Goal: Transaction & Acquisition: Book appointment/travel/reservation

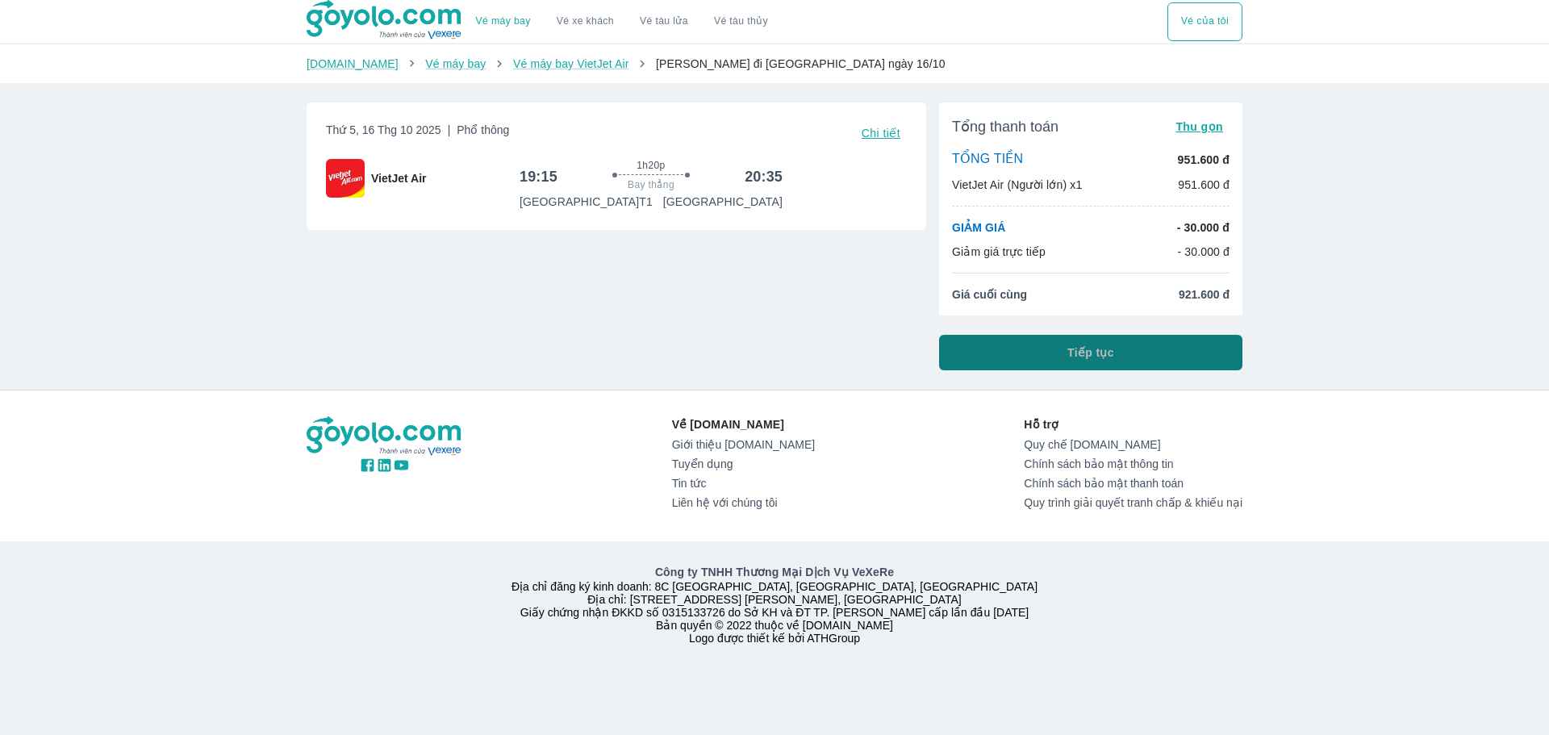
click at [1062, 354] on button "Tiếp tục" at bounding box center [1090, 352] width 303 height 35
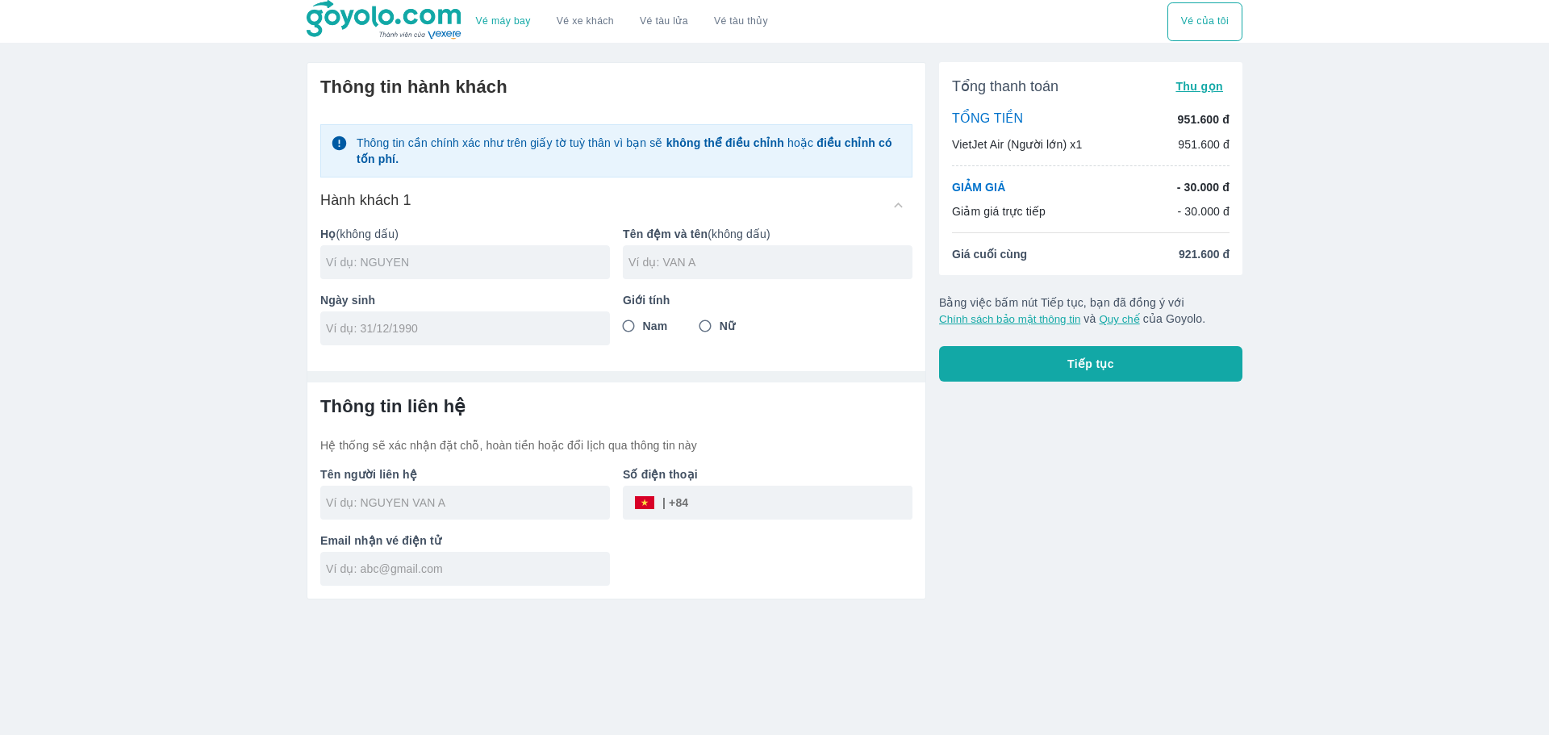
click at [441, 265] on input "text" at bounding box center [468, 262] width 284 height 16
type input "HOANG"
click at [732, 274] on div at bounding box center [768, 262] width 290 height 34
type input "CONG VAN"
click at [552, 336] on input "tel" at bounding box center [460, 328] width 268 height 16
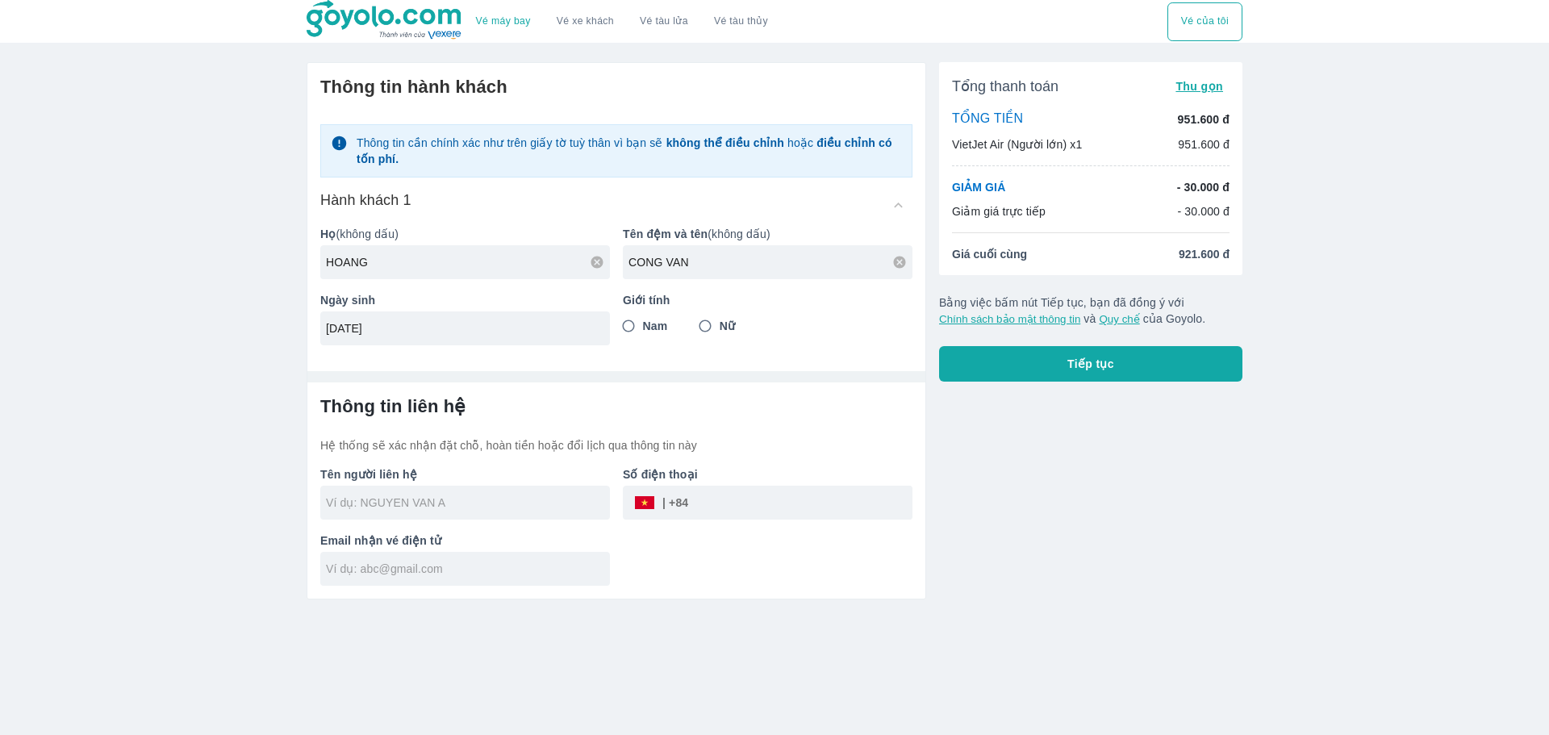
type input "[DATE]"
click at [626, 326] on input "Nam" at bounding box center [628, 325] width 29 height 29
radio input "true"
click at [451, 515] on div at bounding box center [465, 503] width 290 height 34
type input "HOANG CONG VAN"
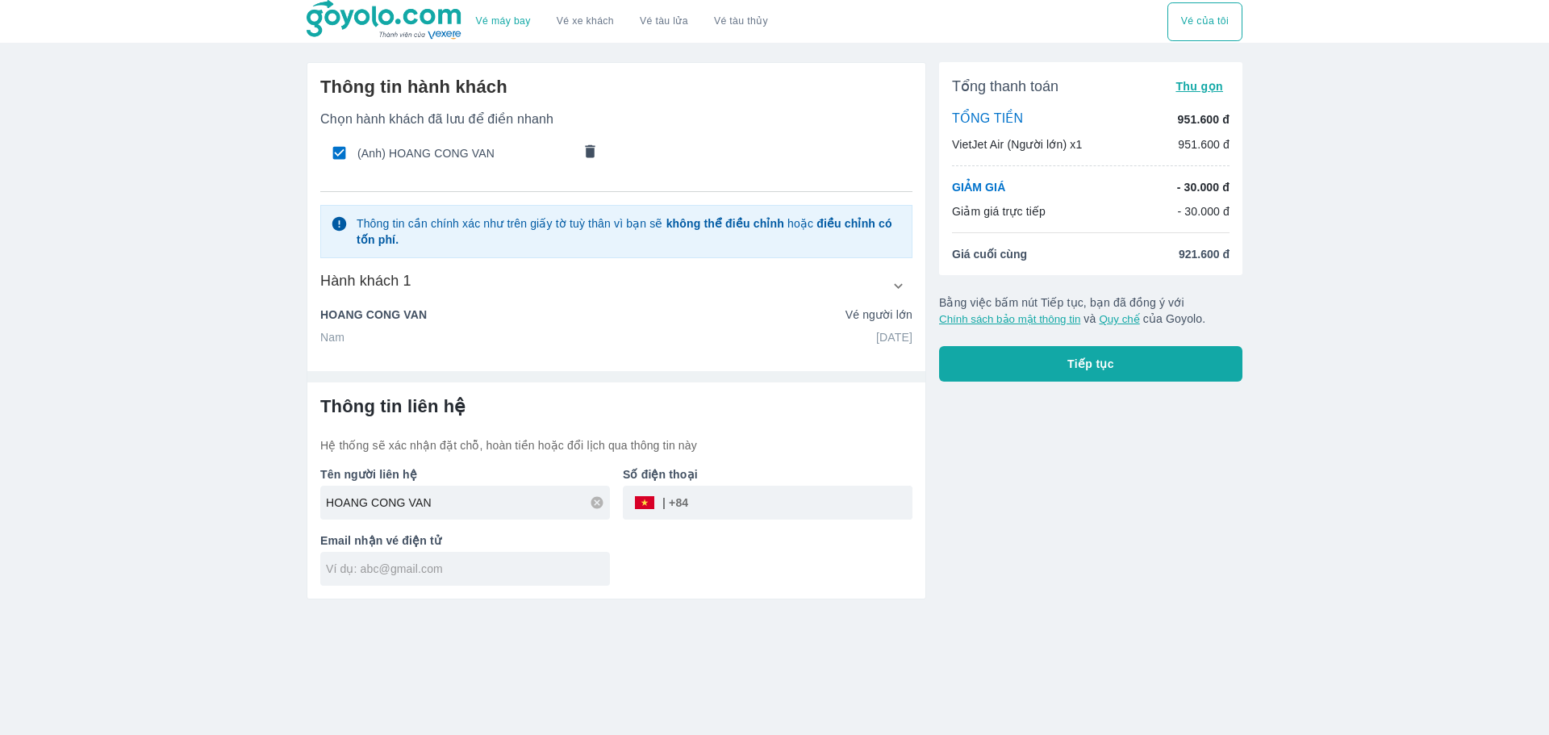
click at [721, 501] on input "tel" at bounding box center [800, 502] width 224 height 39
type input "0935581579"
type input "HOANG CONG VAN"
type input "[EMAIL_ADDRESS][DOMAIN_NAME]"
type input "HOANG CONG VAN"
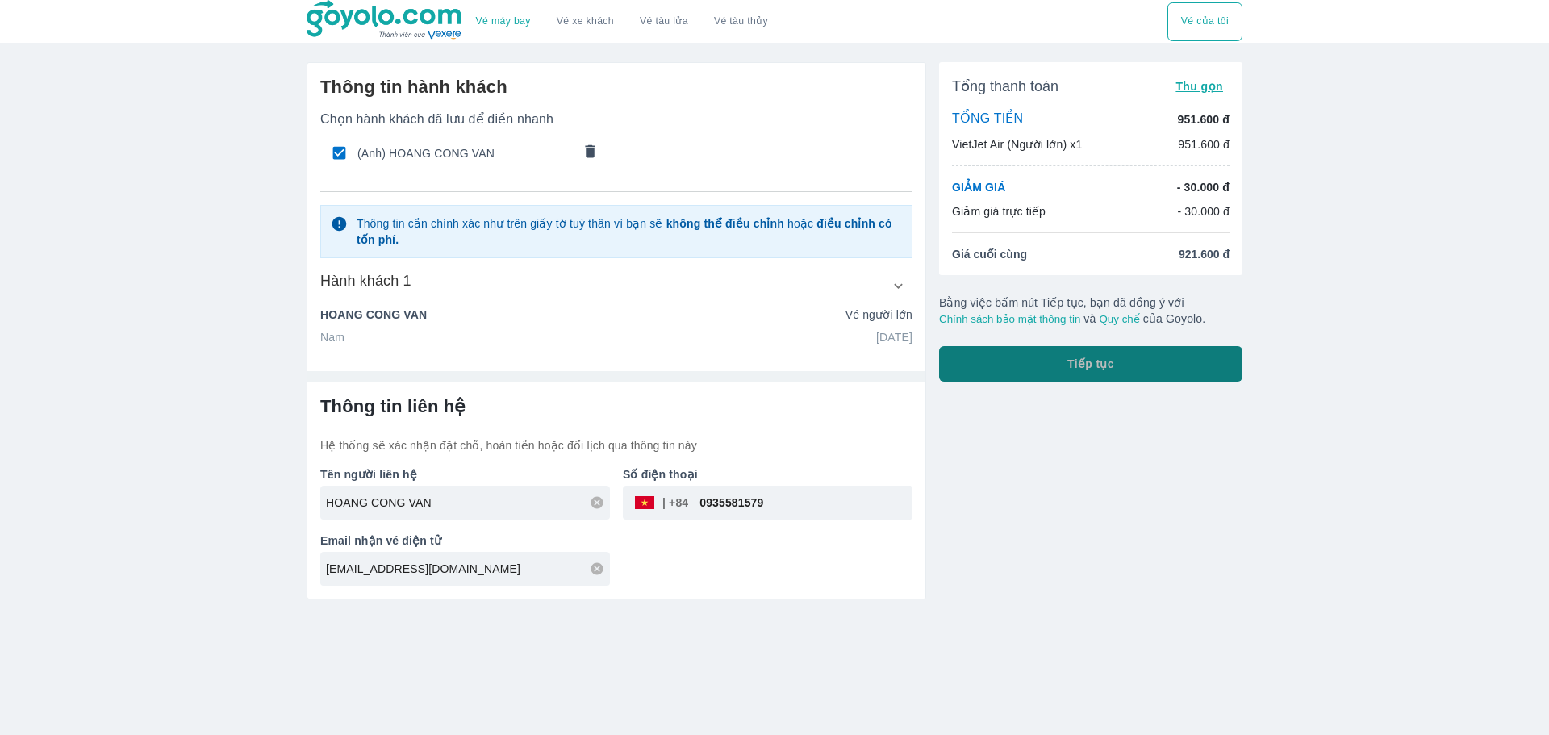
click at [1141, 374] on button "Tiếp tục" at bounding box center [1090, 363] width 303 height 35
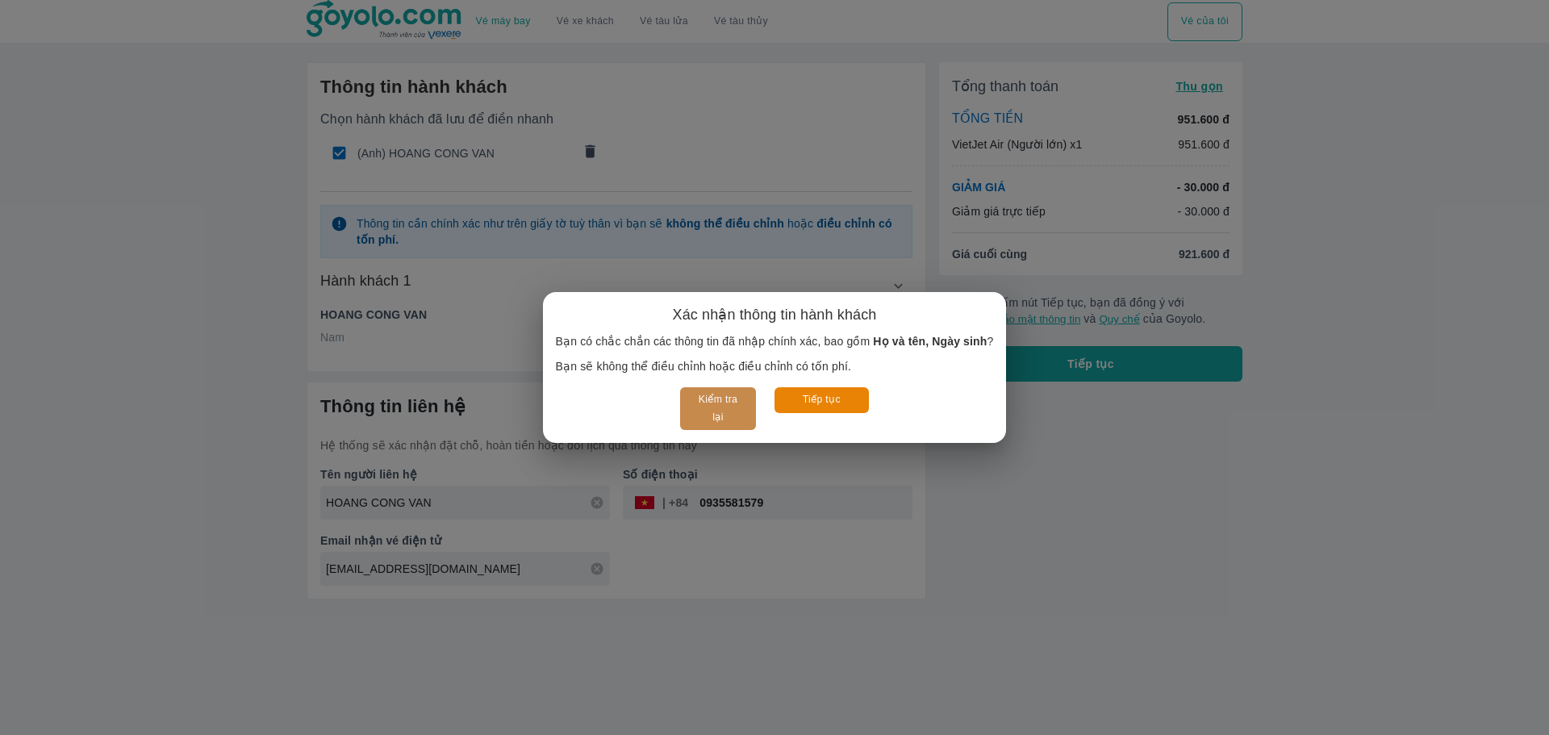
click at [725, 403] on button "Kiểm tra lại" at bounding box center [717, 408] width 75 height 43
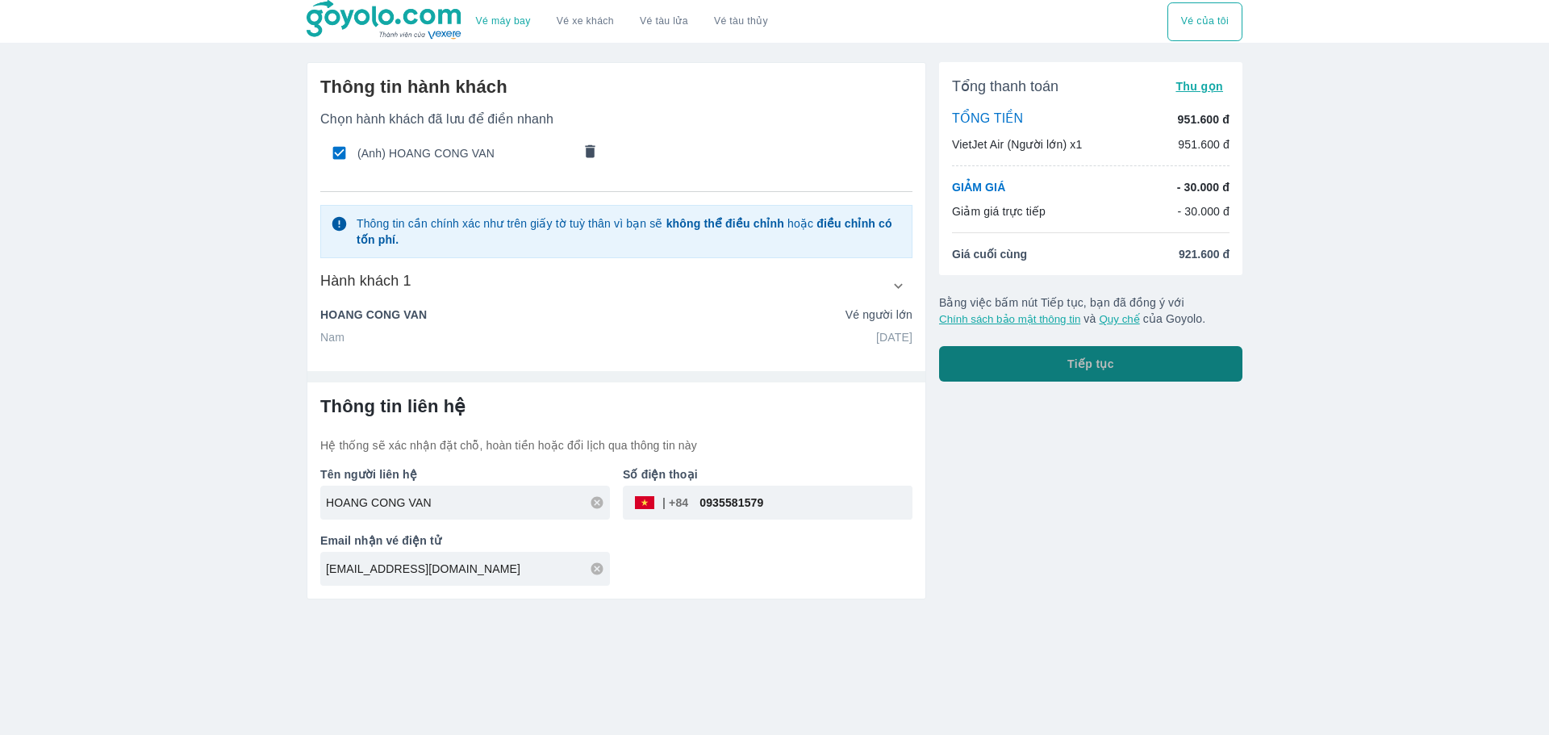
click at [1164, 367] on button "Tiếp tục" at bounding box center [1090, 363] width 303 height 35
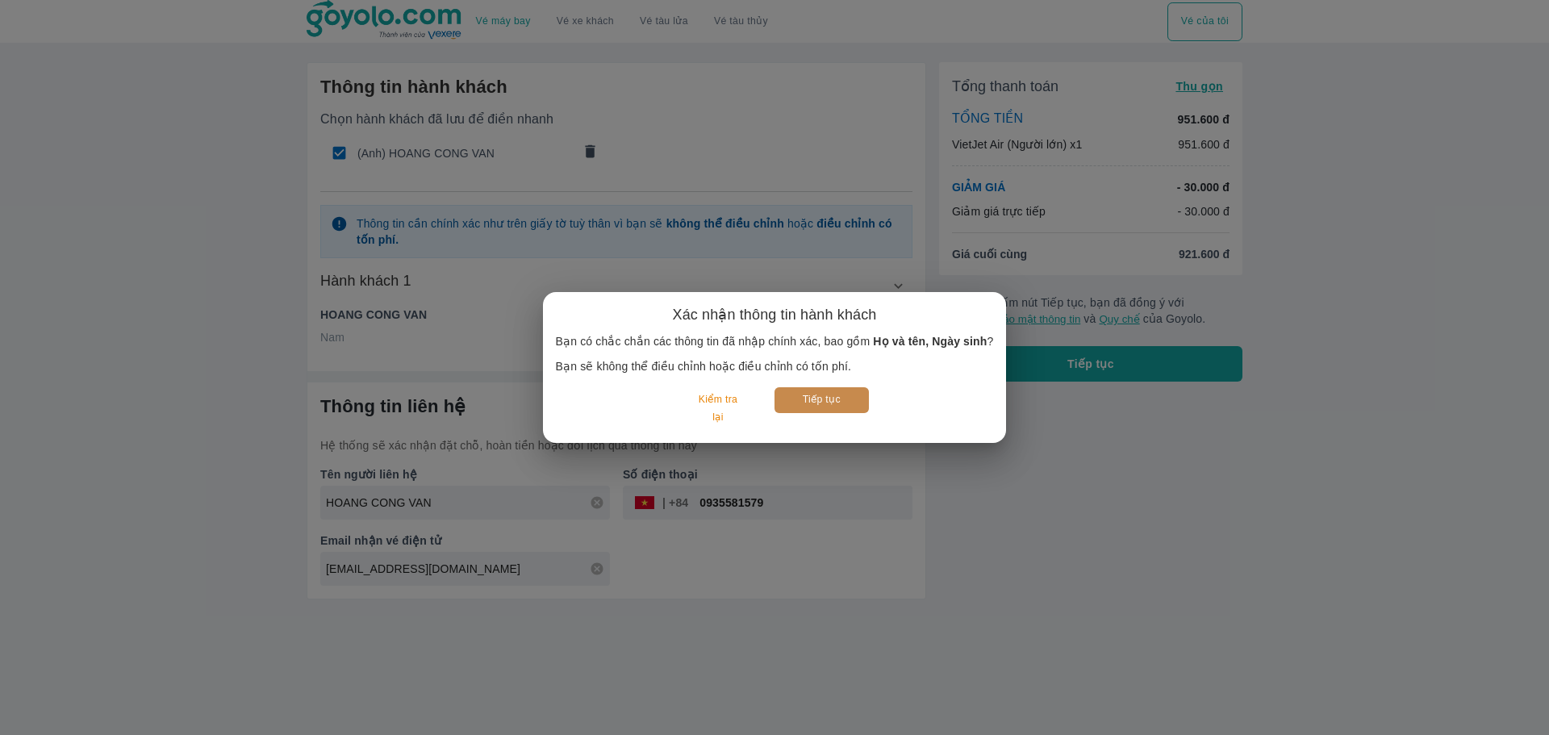
click at [841, 393] on button "Tiếp tục" at bounding box center [821, 399] width 94 height 25
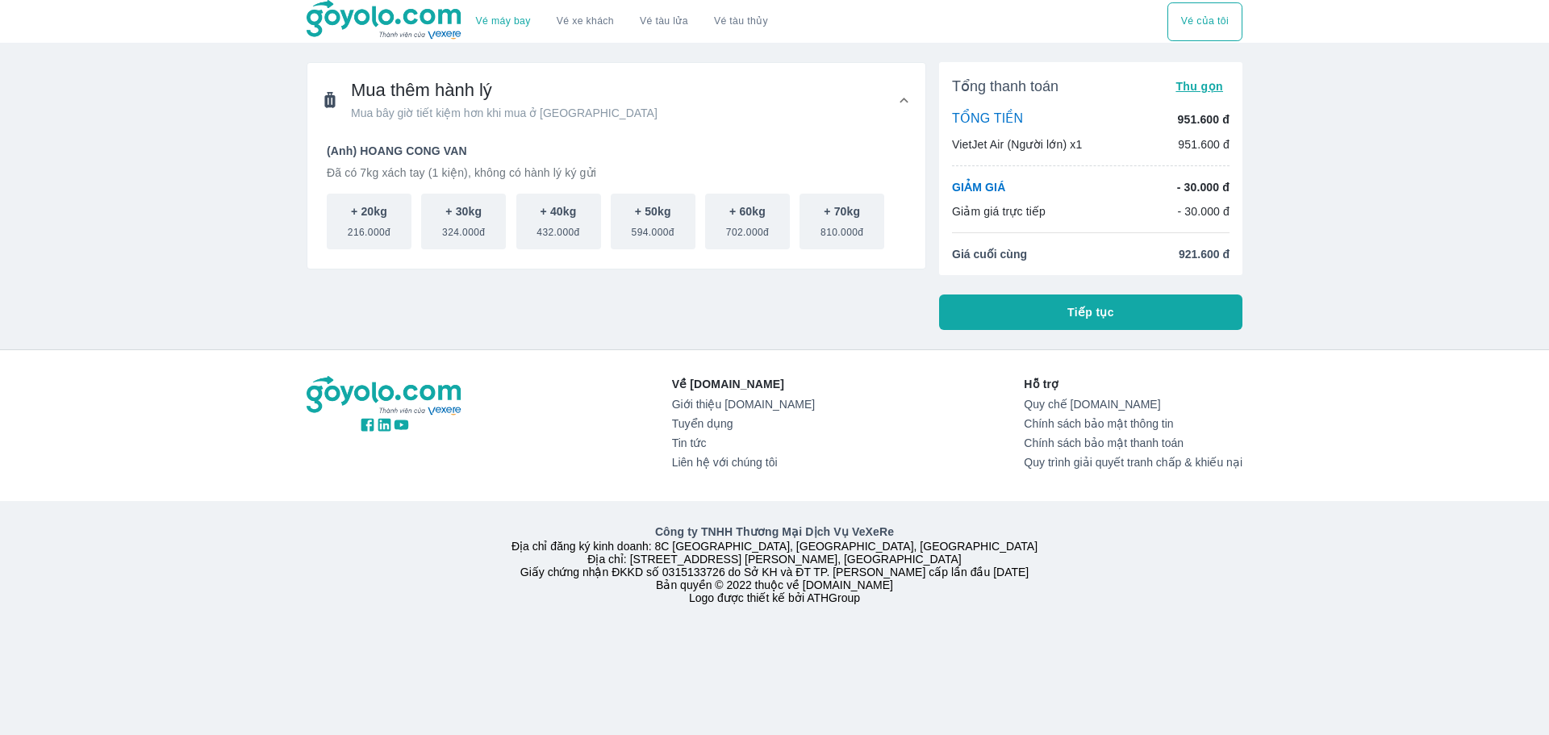
click at [1156, 320] on button "Tiếp tục" at bounding box center [1090, 311] width 303 height 35
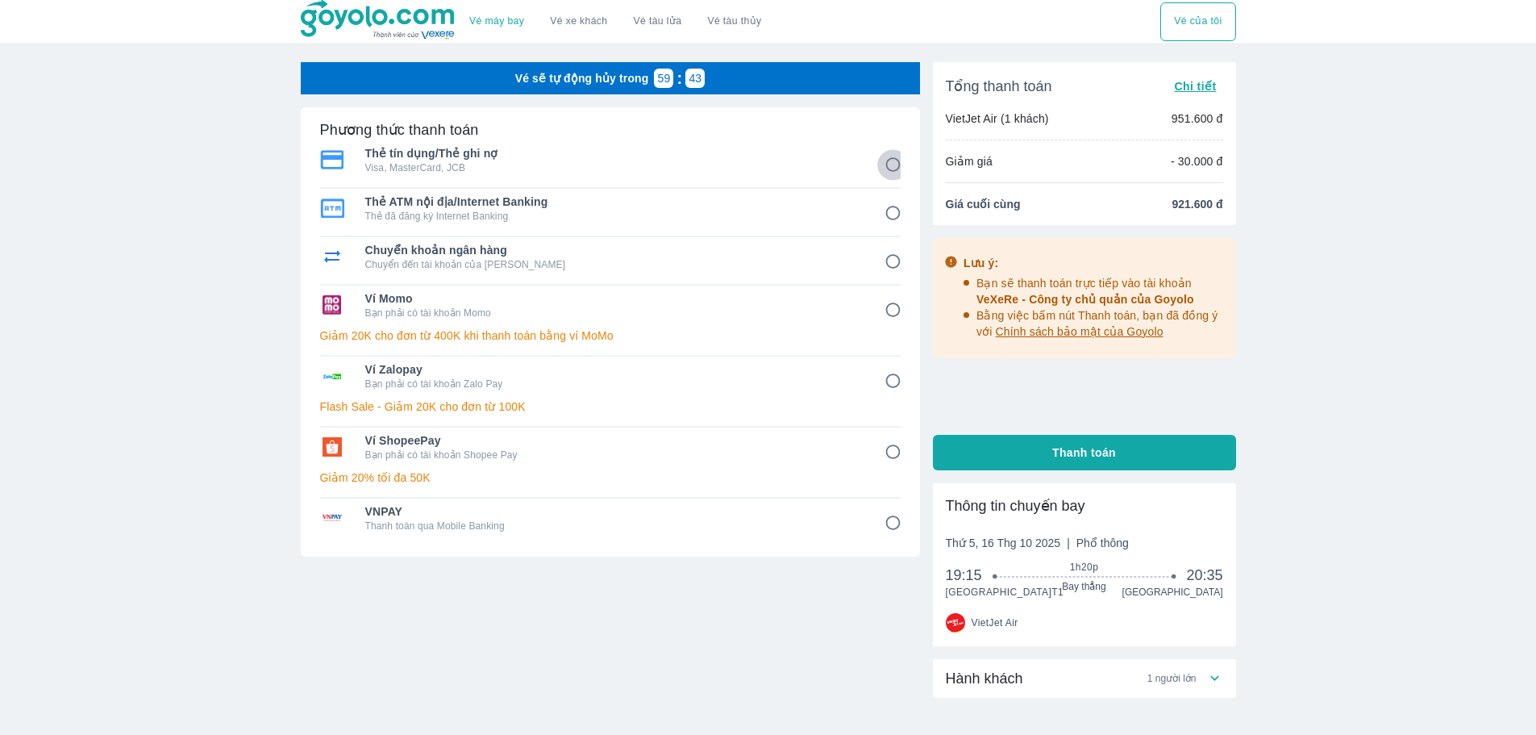
click at [892, 167] on input "1" at bounding box center [892, 164] width 31 height 31
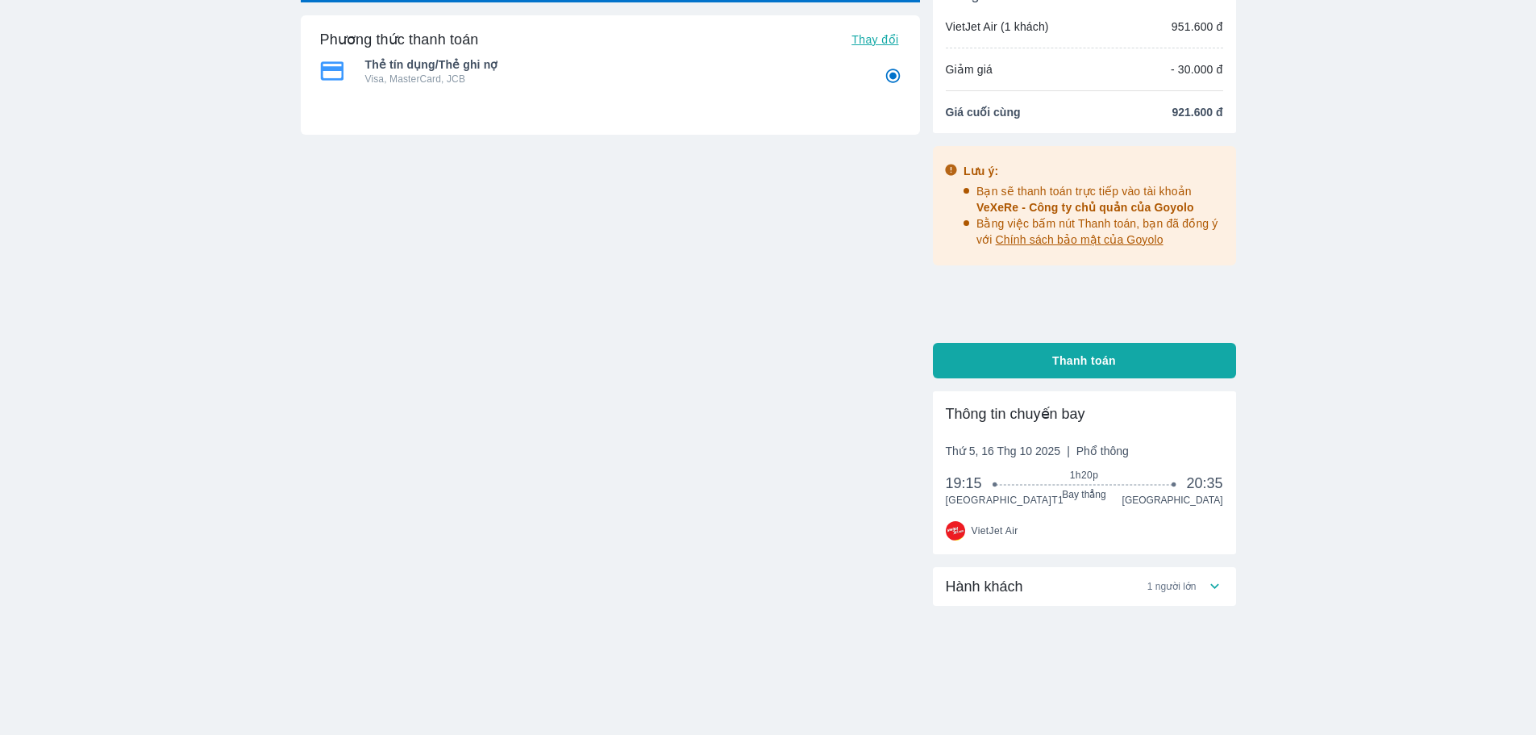
scroll to position [106, 0]
click at [1148, 351] on button "Thanh toán" at bounding box center [1084, 360] width 303 height 35
radio input "true"
